Goal: Transaction & Acquisition: Purchase product/service

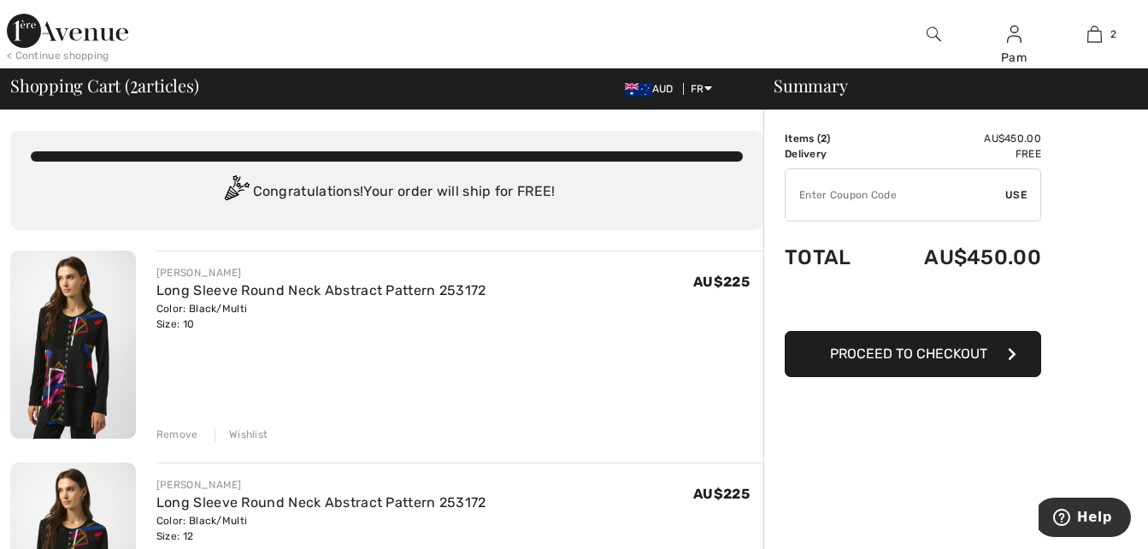
click at [173, 432] on div "Remove" at bounding box center [177, 433] width 42 height 15
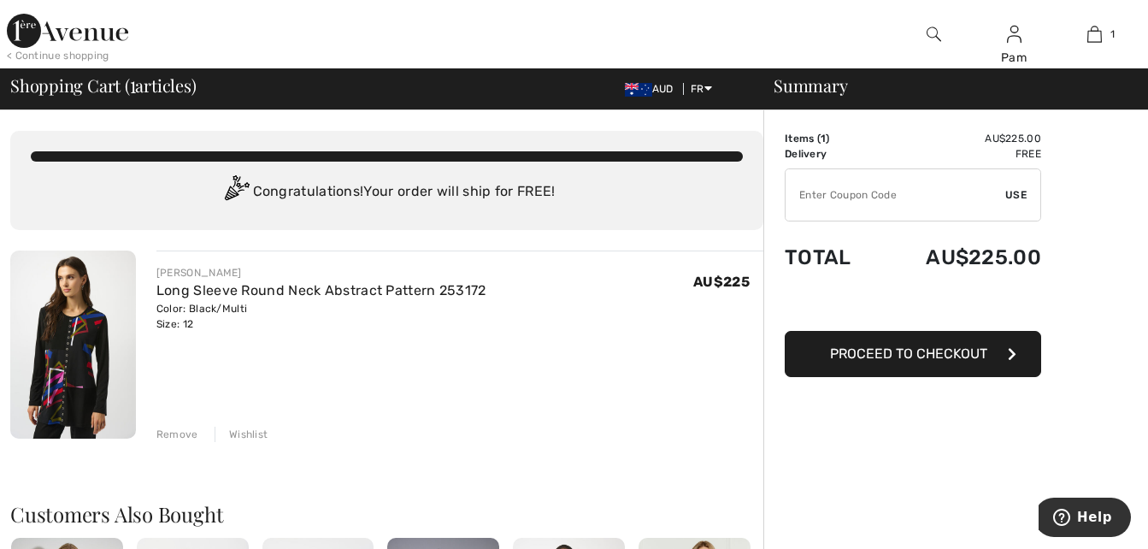
click at [886, 356] on span "Proceed to checkout" at bounding box center [908, 353] width 157 height 16
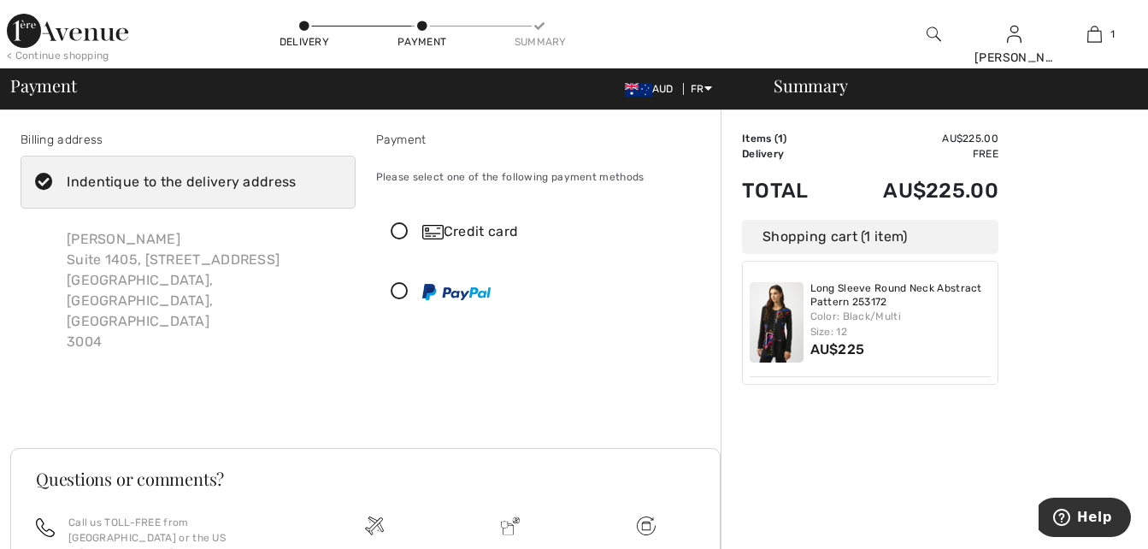
click at [398, 229] on icon at bounding box center [399, 232] width 45 height 18
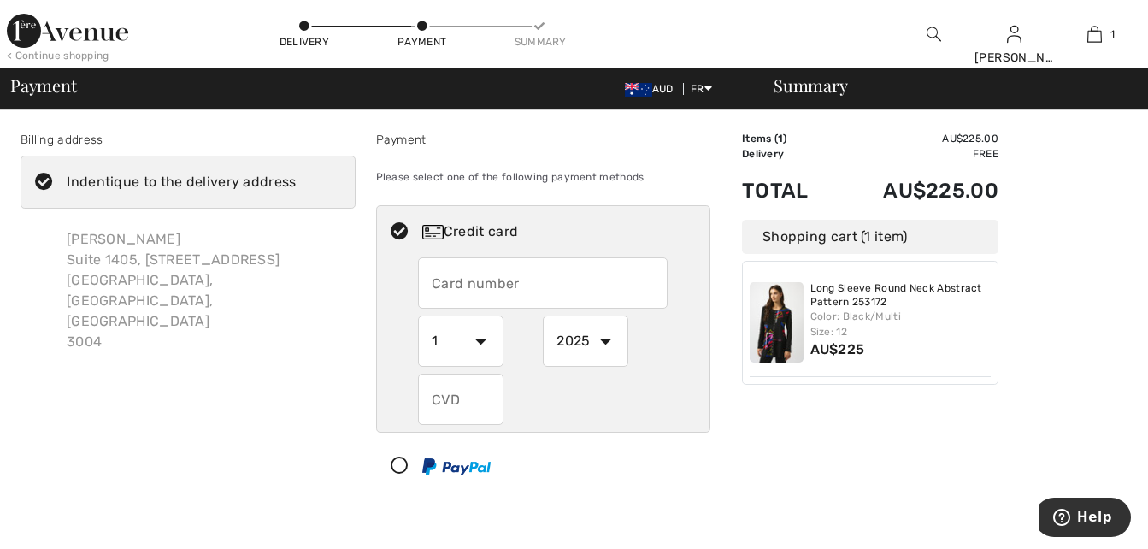
click at [524, 281] on input "text" at bounding box center [543, 282] width 250 height 51
type input "5163212506833352"
click at [479, 339] on select "1 2 3 4 5 6 7 8 9 10 11 12" at bounding box center [460, 340] width 85 height 51
select select "5"
click at [418, 315] on select "1 2 3 4 5 6 7 8 9 10 11 12" at bounding box center [460, 340] width 85 height 51
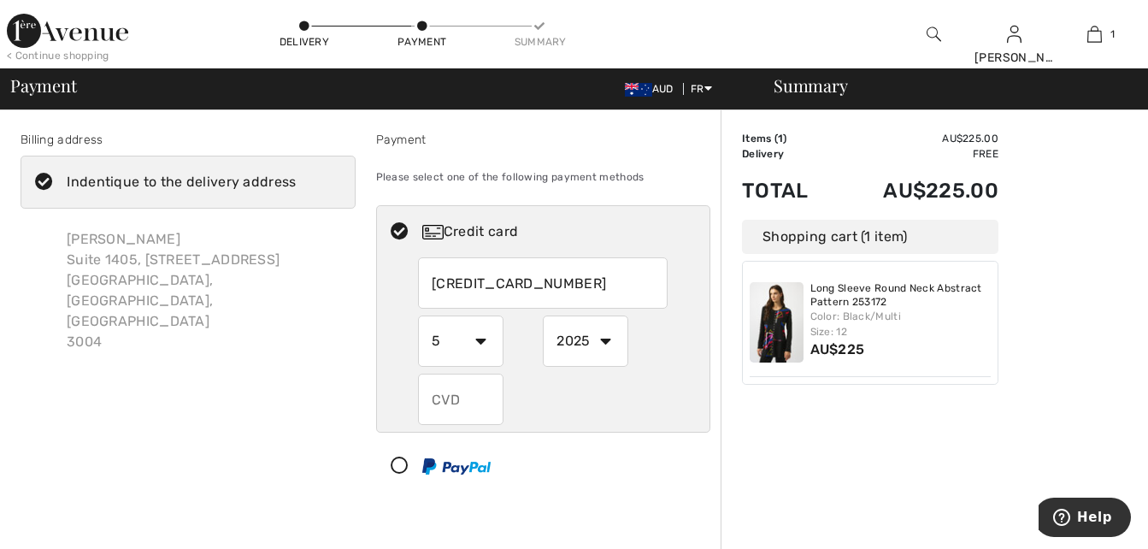
click at [608, 342] on select "2025 2026 2027 2028 2029 2030 2031 2032 2033 2034 2035" at bounding box center [585, 340] width 85 height 51
select select "2028"
click at [543, 315] on select "2025 2026 2027 2028 2029 2030 2031 2032 2033 2034 2035" at bounding box center [585, 340] width 85 height 51
click at [465, 395] on input "text" at bounding box center [460, 398] width 85 height 51
type input "854"
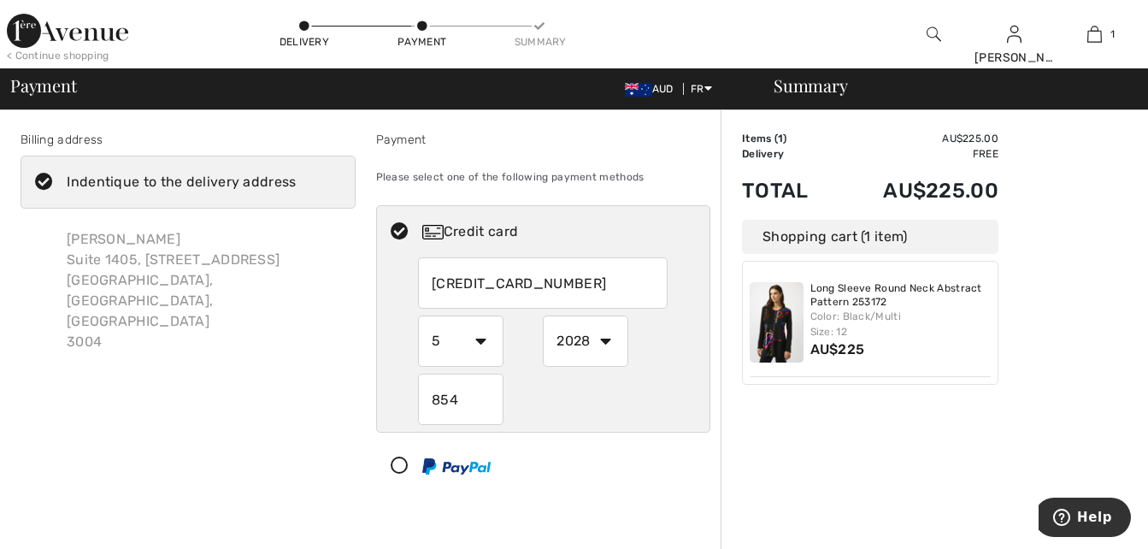
click at [563, 280] on input "5163212506833352" at bounding box center [543, 282] width 250 height 51
type input "5"
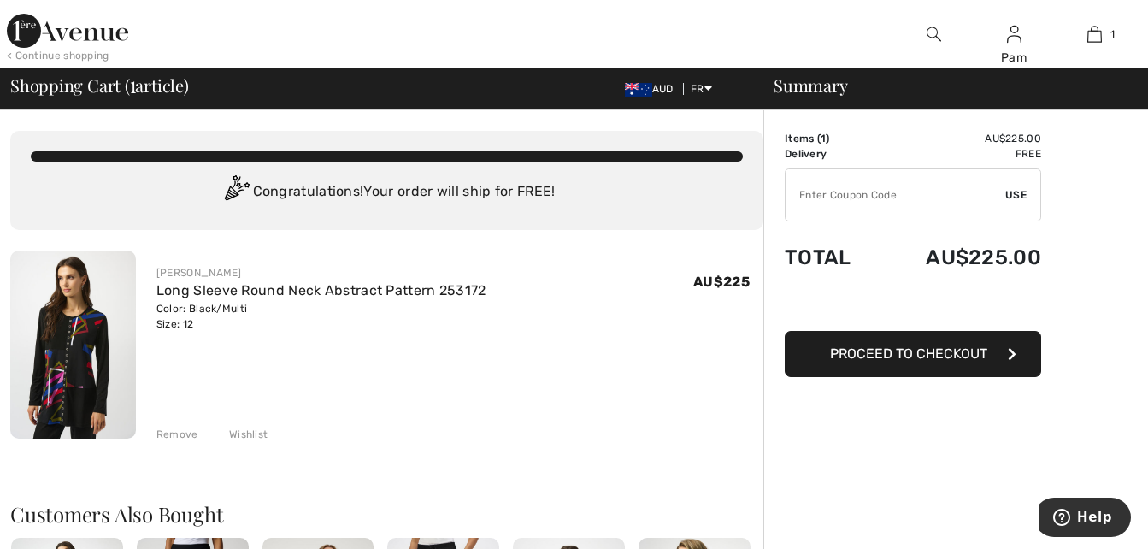
click at [870, 354] on span "Proceed to checkout" at bounding box center [908, 353] width 157 height 16
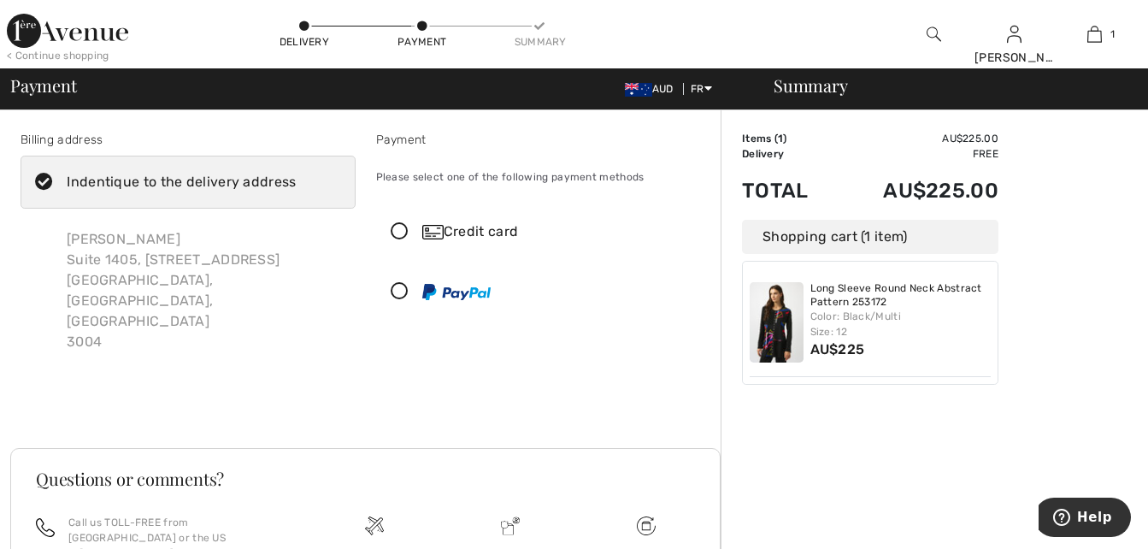
click at [398, 227] on icon at bounding box center [399, 232] width 45 height 18
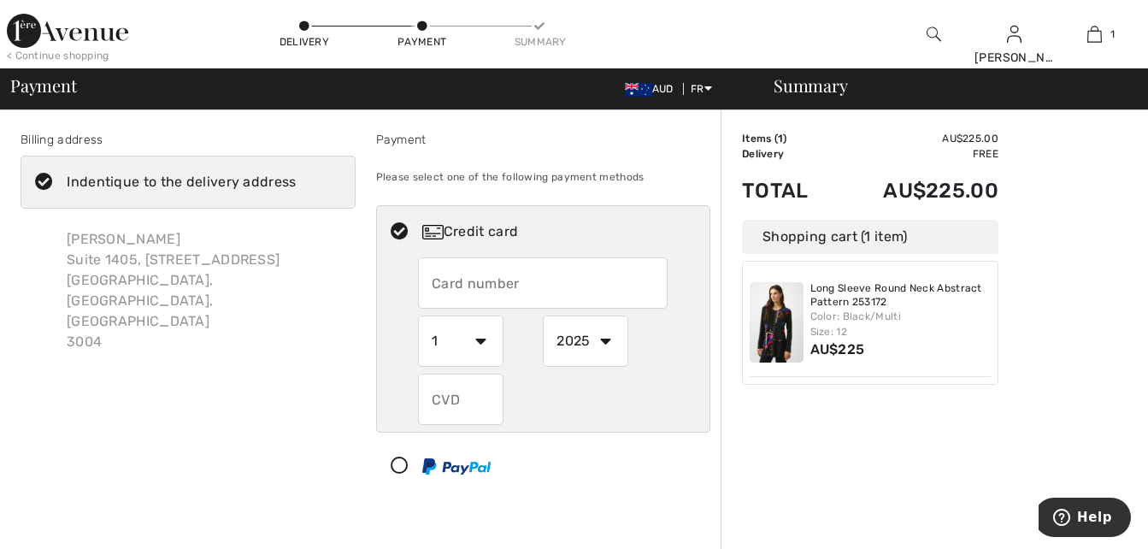
click at [430, 285] on input "text" at bounding box center [543, 282] width 250 height 51
type input "5163212506833352"
click at [482, 340] on select "1 2 3 4 5 6 7 8 9 10 11 12" at bounding box center [460, 340] width 85 height 51
select select "5"
click at [418, 315] on select "1 2 3 4 5 6 7 8 9 10 11 12" at bounding box center [460, 340] width 85 height 51
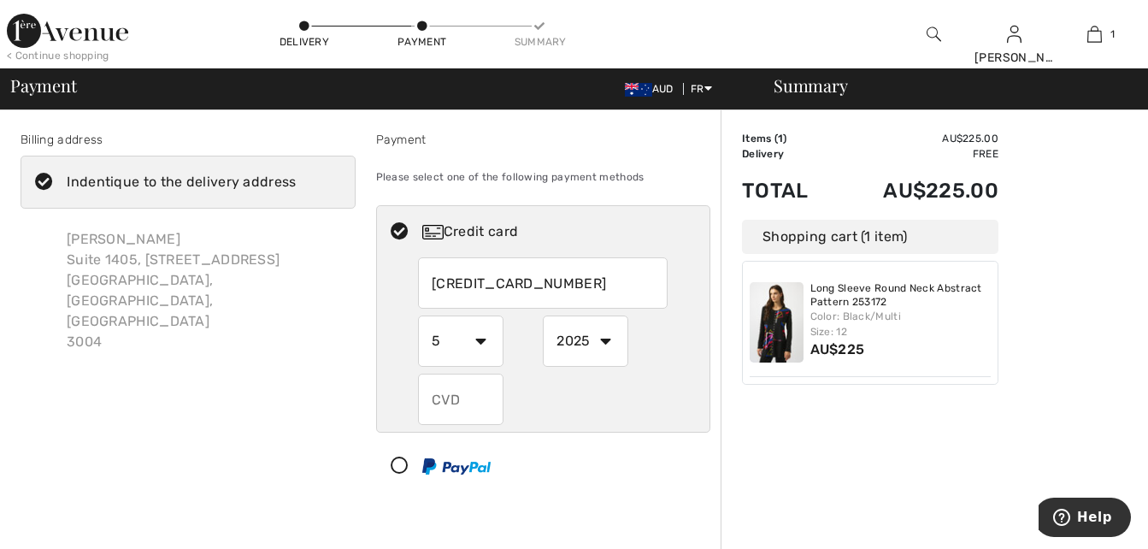
click at [606, 337] on select "2025 2026 2027 2028 2029 2030 2031 2032 2033 2034 2035" at bounding box center [585, 340] width 85 height 51
select select "2028"
click at [543, 315] on select "2025 2026 2027 2028 2029 2030 2031 2032 2033 2034 2035" at bounding box center [585, 340] width 85 height 51
click at [452, 397] on input "text" at bounding box center [460, 398] width 85 height 51
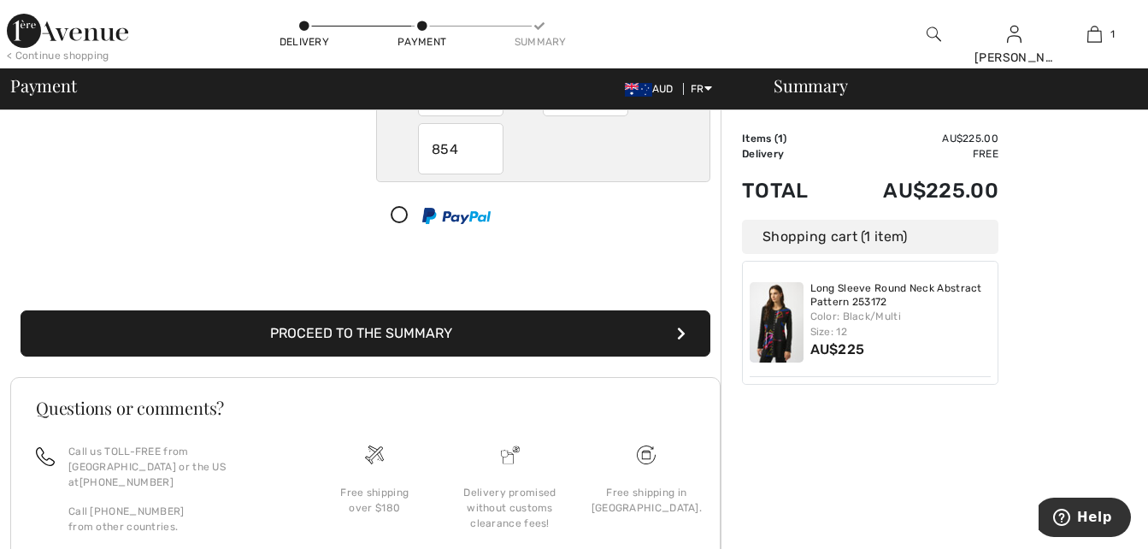
scroll to position [285, 0]
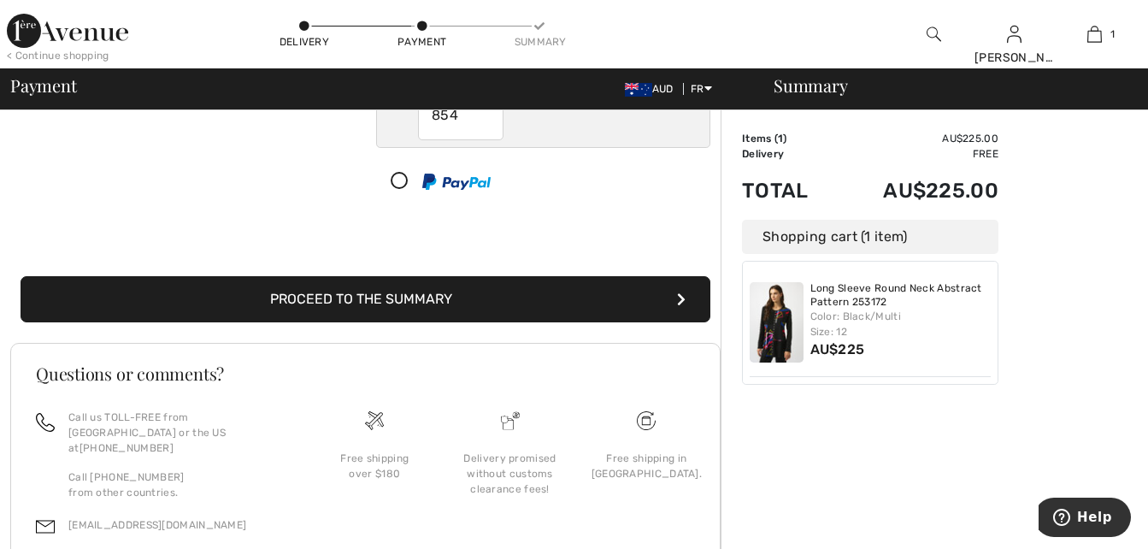
type input "854"
click at [415, 293] on font "Proceed to the summary" at bounding box center [361, 299] width 182 height 16
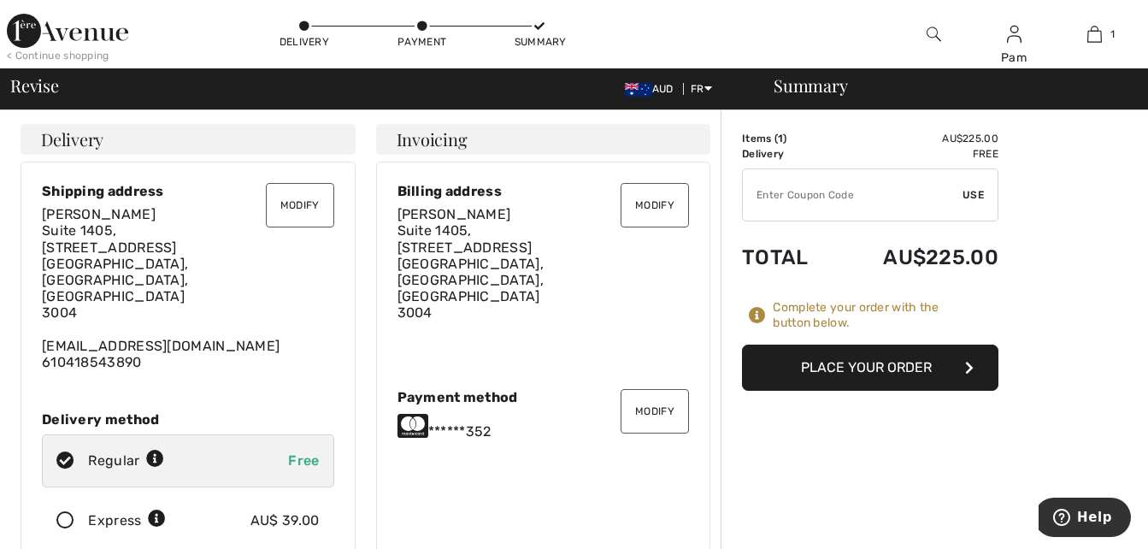
click at [832, 375] on button "Place your order" at bounding box center [870, 367] width 256 height 46
